Goal: Task Accomplishment & Management: Complete application form

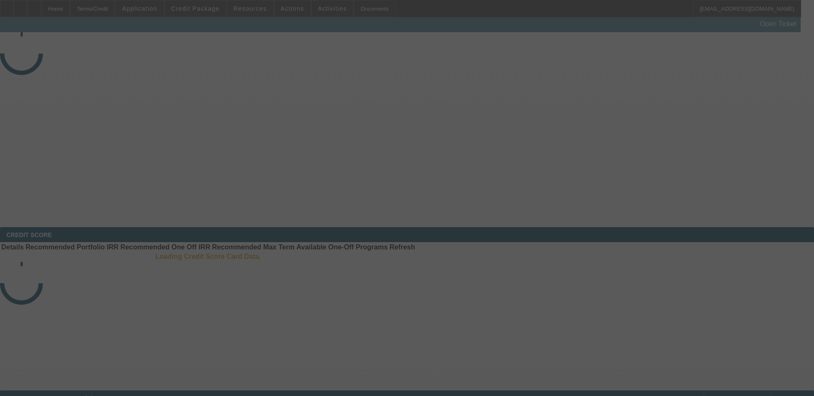
select select "4"
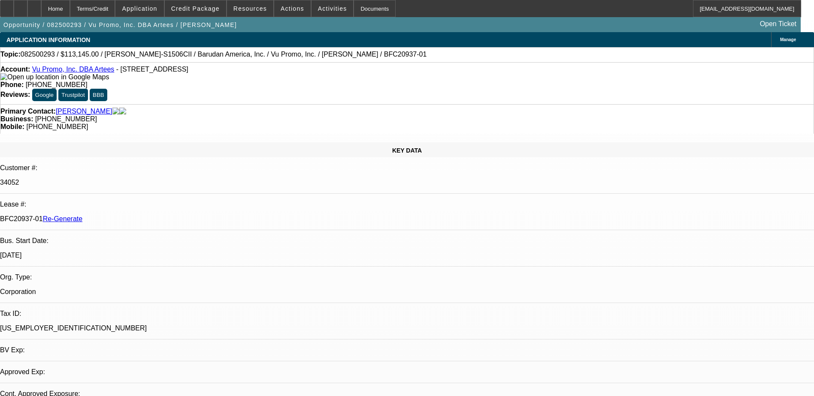
select select "0"
select select "2"
select select "0.1"
select select "4"
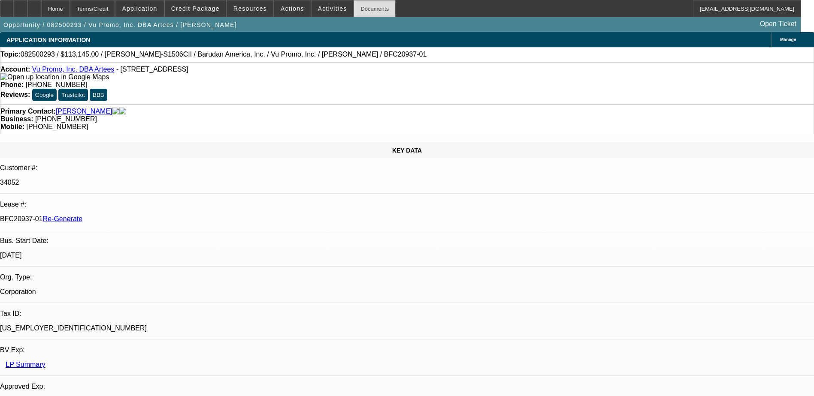
click at [359, 11] on div "Documents" at bounding box center [375, 8] width 42 height 17
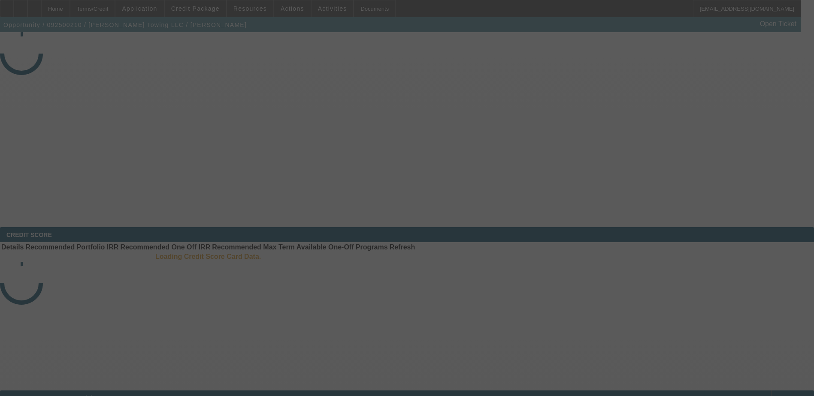
select select "4"
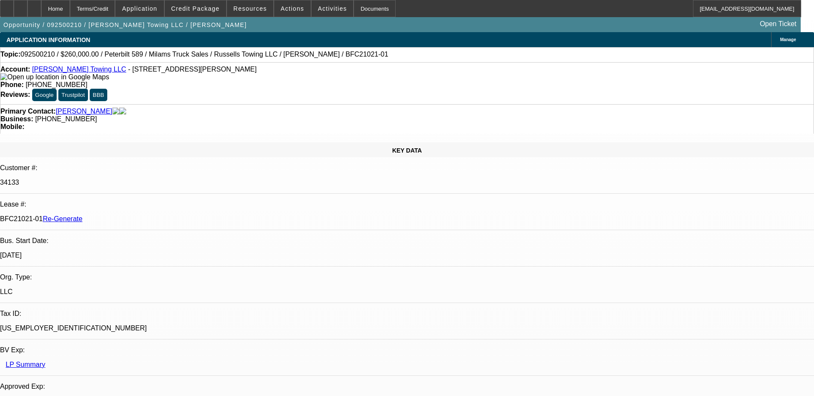
select select "0"
select select "3"
select select "0"
select select "6"
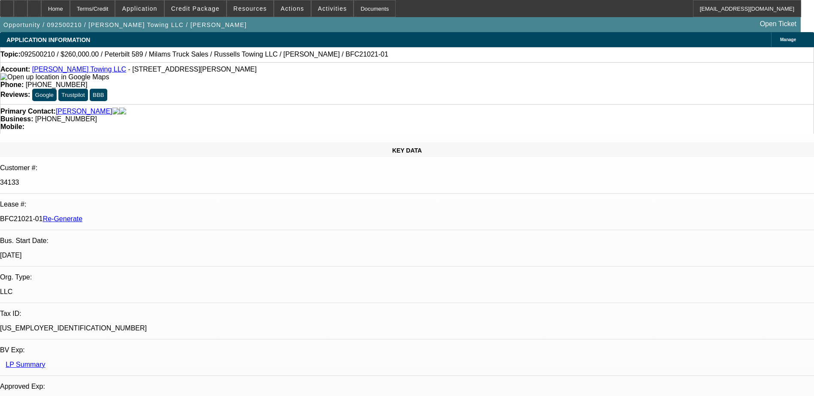
drag, startPoint x: 99, startPoint y: 143, endPoint x: 137, endPoint y: 145, distance: 38.2
click at [137, 215] on div "BFC21021-01 Re-Generate" at bounding box center [407, 219] width 814 height 8
copy p "BFC21021-01"
click at [354, 9] on div "Documents" at bounding box center [375, 8] width 42 height 17
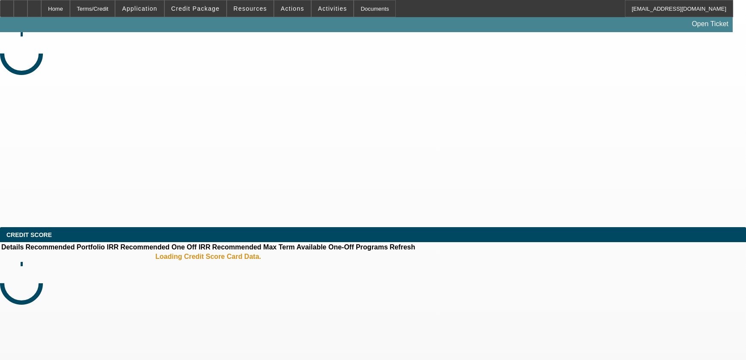
select select "4"
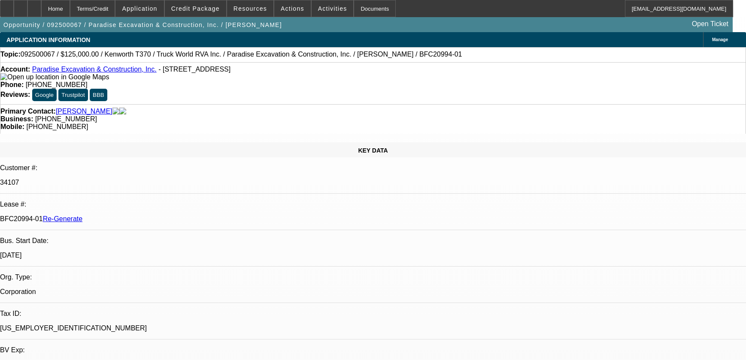
select select "0"
select select "6"
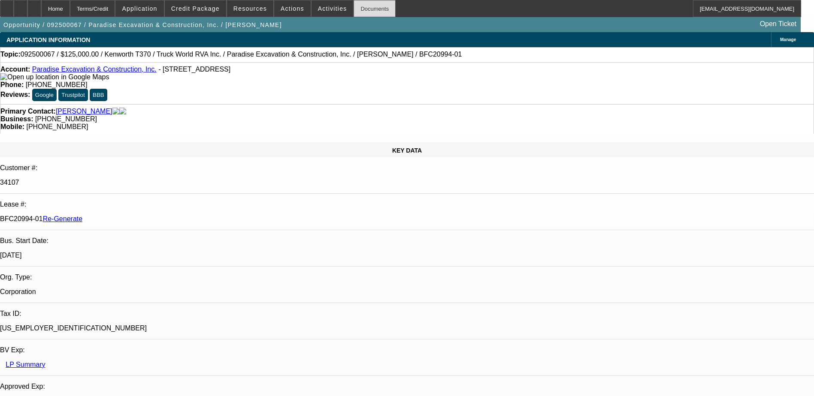
click at [356, 8] on div "Documents" at bounding box center [375, 8] width 42 height 17
click at [383, 104] on div "Primary Contact: Degitz, Jason Business: (208) 999-0489 Mobile: (208) 941-6504" at bounding box center [407, 119] width 814 height 30
drag, startPoint x: 104, startPoint y: 143, endPoint x: 135, endPoint y: 143, distance: 30.5
click at [135, 215] on p "BFC20994-01 Re-Generate" at bounding box center [407, 219] width 814 height 8
copy p "BFC20994-01"
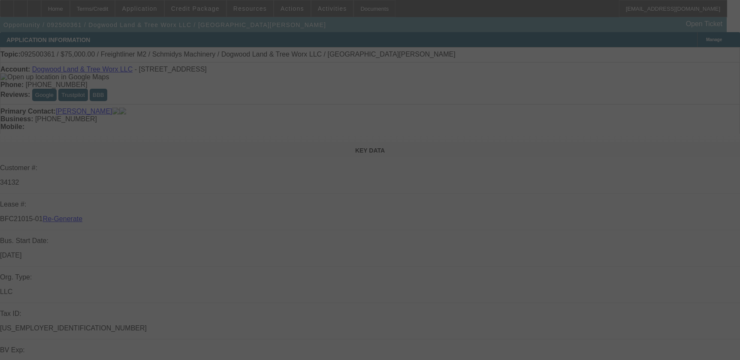
select select "4"
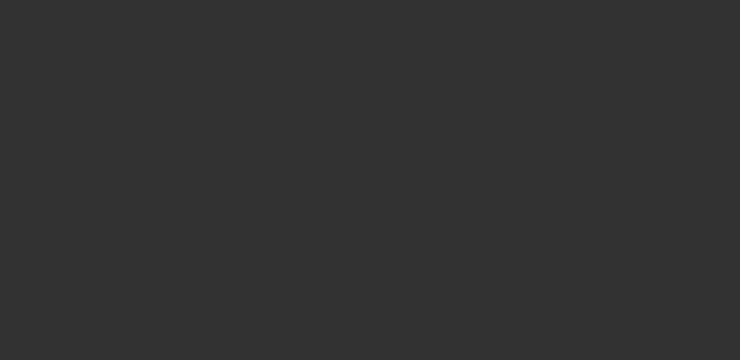
select select "0"
select select "3"
select select "0"
select select "6"
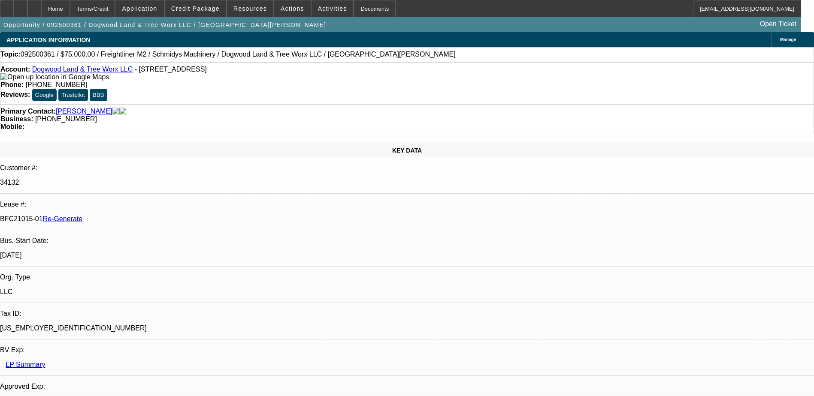
drag, startPoint x: 100, startPoint y: 144, endPoint x: 136, endPoint y: 148, distance: 36.6
click at [136, 215] on div "BFC21015-01 Re-Generate" at bounding box center [407, 219] width 814 height 8
copy p "BFC21015-01"
click at [364, 3] on div "Documents" at bounding box center [375, 8] width 42 height 17
click at [358, 9] on div "Documents" at bounding box center [375, 8] width 42 height 17
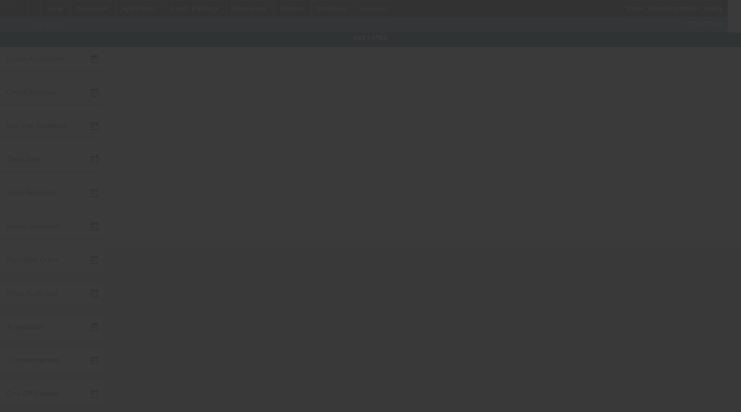
type input "[DATE]"
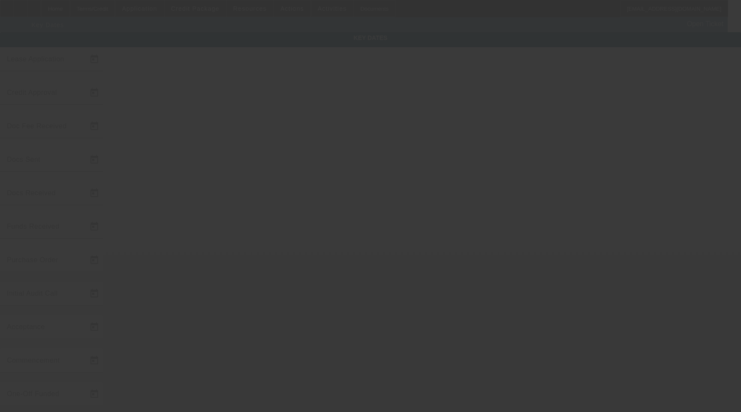
type input "[DATE]"
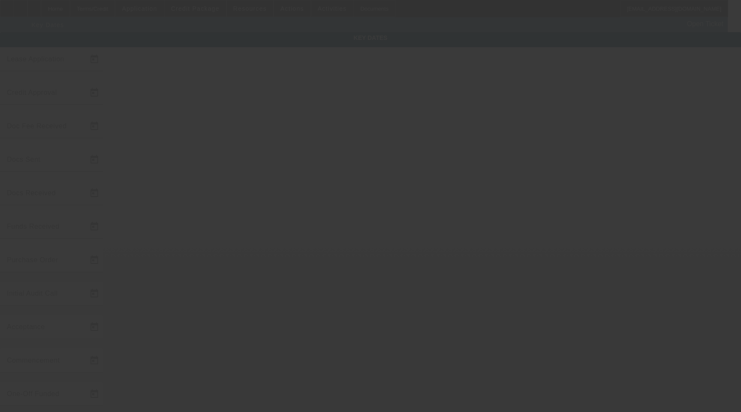
type input "[DATE]"
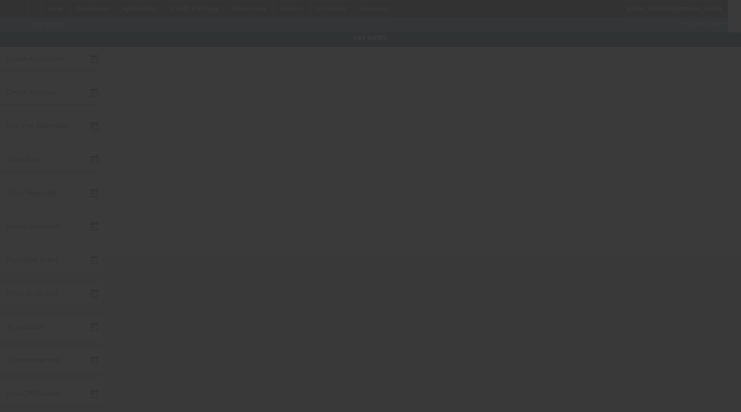
type input "[DATE]"
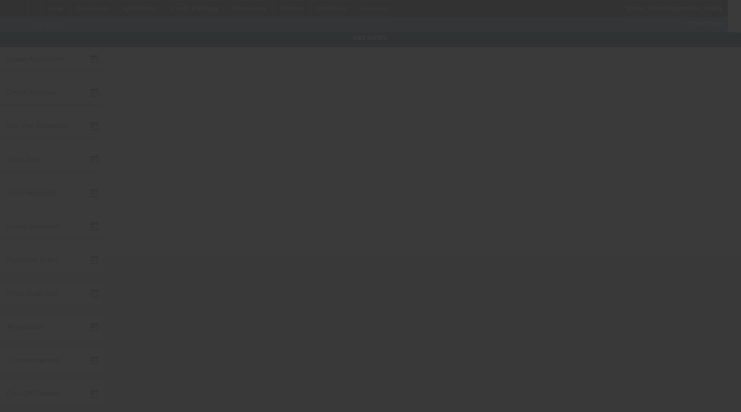
type input "[DATE]"
